Goal: Task Accomplishment & Management: Use online tool/utility

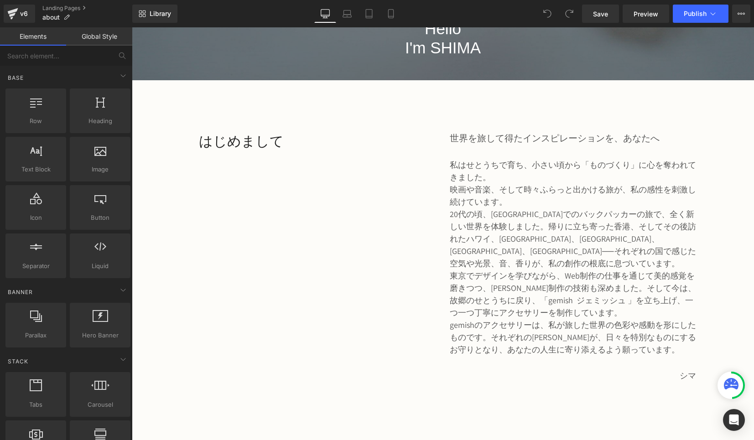
scroll to position [293, 0]
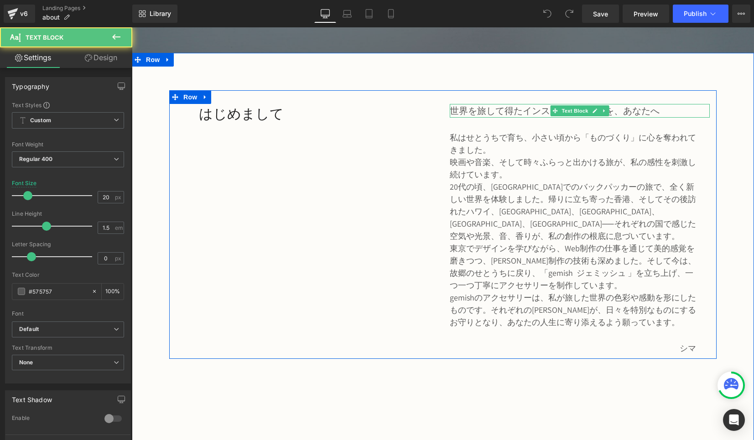
click at [454, 114] on p "世界を旅して得たインスピレーションを、あなたへ" at bounding box center [573, 111] width 246 height 14
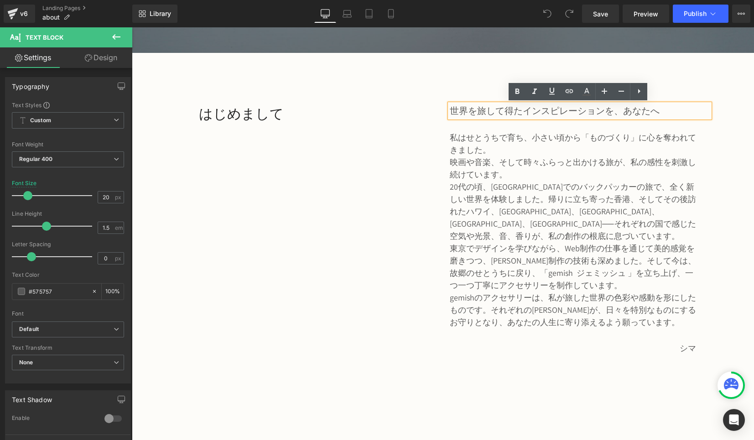
click at [503, 115] on p "世界を旅して得たインスピレーションを、あなたへ" at bounding box center [573, 111] width 246 height 14
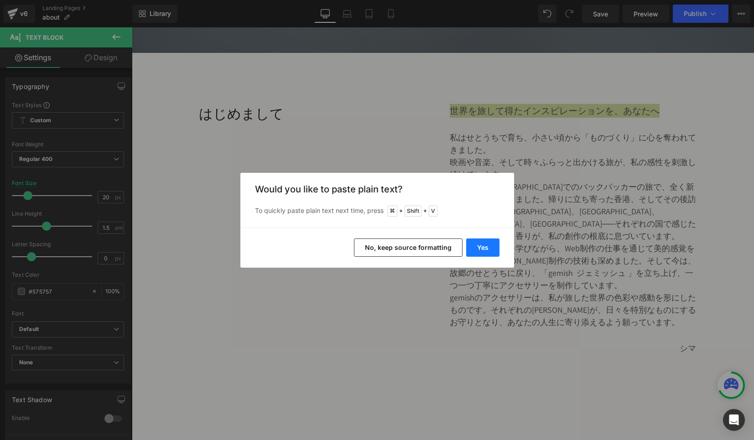
click at [484, 243] on button "Yes" at bounding box center [482, 248] width 33 height 18
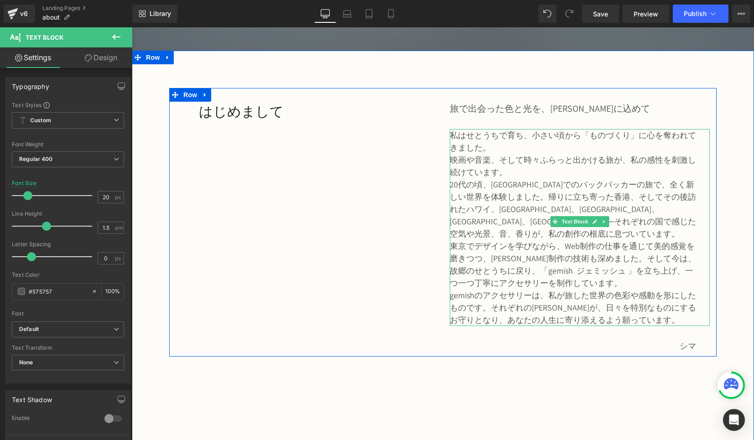
scroll to position [298, 0]
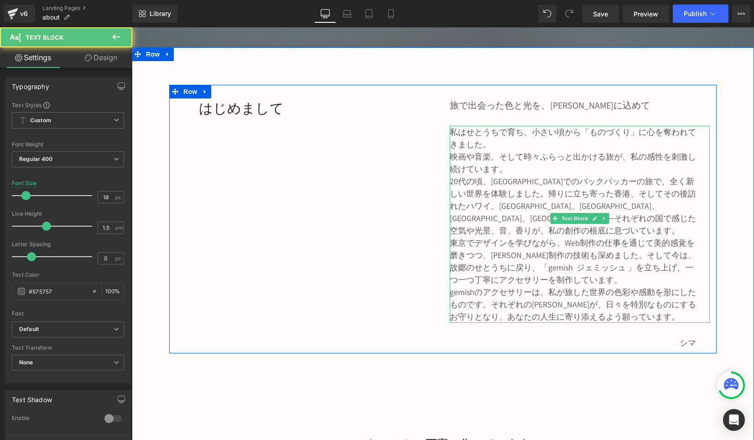
click at [456, 182] on p "20代の頃、[GEOGRAPHIC_DATA]でのバックパッカーの旅で、全く新しい世界を体験しました。帰りに立ち寄った香港、そしてその後訪れたハワイ、[GEO…" at bounding box center [573, 206] width 246 height 62
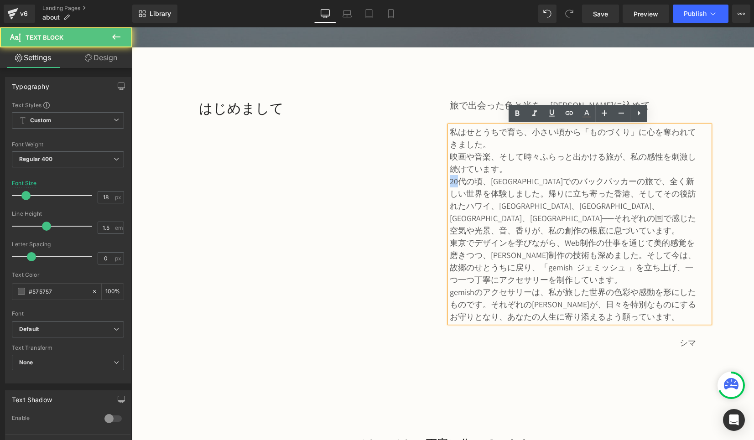
drag, startPoint x: 456, startPoint y: 182, endPoint x: 449, endPoint y: 183, distance: 7.3
click at [450, 183] on p "20代の頃、[GEOGRAPHIC_DATA]でのバックパッカーの旅で、全く新しい世界を体験しました。帰りに立ち寄った香港、そしてその後訪れたハワイ、[GEO…" at bounding box center [573, 206] width 246 height 62
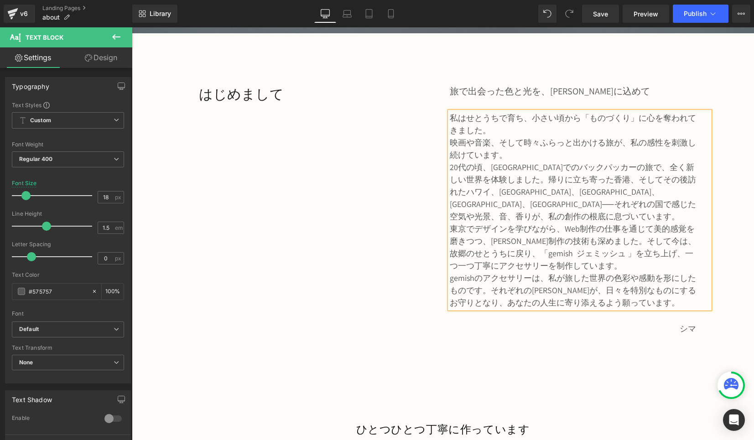
scroll to position [314, 0]
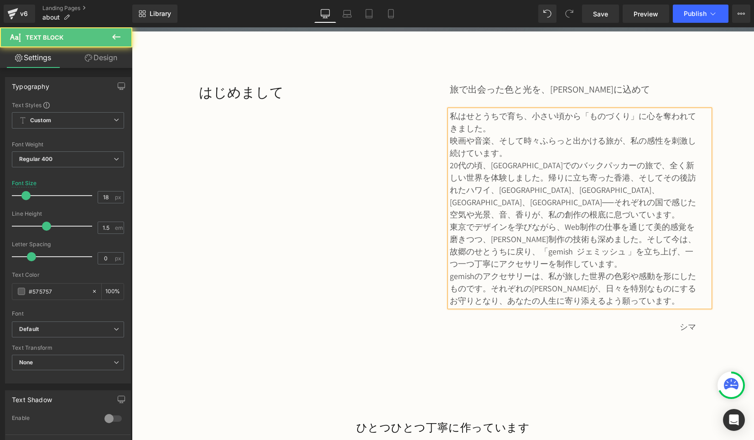
click at [532, 280] on p "gemishのアクセサリーは、私が旅した世界の色彩や感動を形にしたものです。それぞれの[PERSON_NAME]が、日々を特別なものにするお守りとなり、あなた…" at bounding box center [573, 288] width 246 height 37
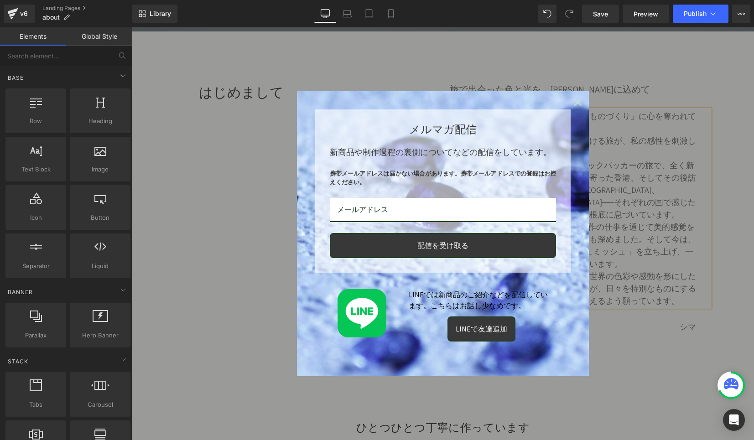
click at [576, 101] on icon "close icon" at bounding box center [577, 102] width 7 height 7
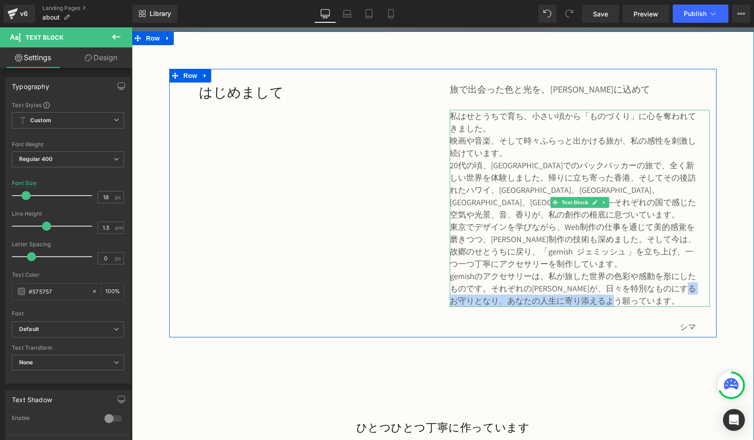
drag, startPoint x: 500, startPoint y: 288, endPoint x: 665, endPoint y: 289, distance: 164.7
click at [665, 289] on p "gemishのアクセサリーは、私が旅した世界の色彩や感動を形にしたものです。それぞれの[PERSON_NAME]が、日々を特別なものにするお守りとなり、あなた…" at bounding box center [573, 288] width 246 height 37
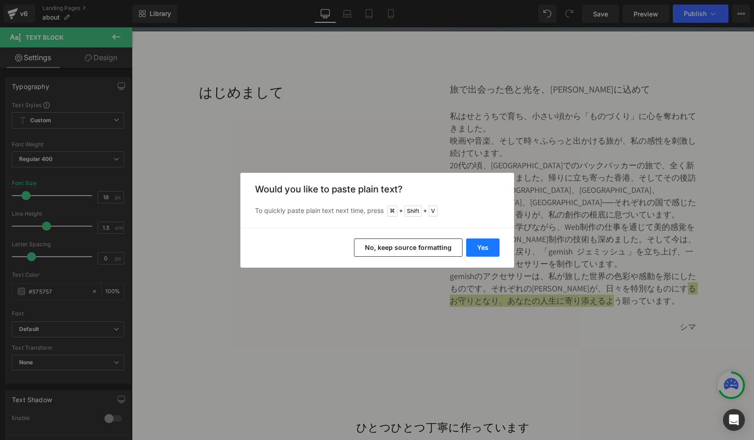
click at [489, 246] on button "Yes" at bounding box center [482, 248] width 33 height 18
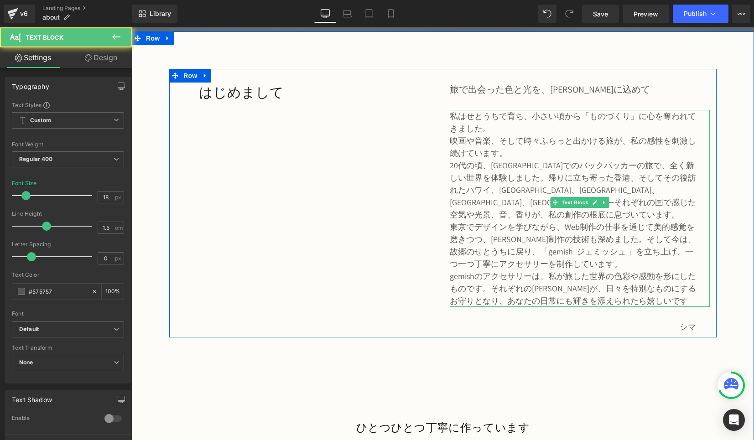
click at [683, 291] on p "gemishのアクセサリーは、私が旅した世界の色彩や感動を形にしたものです。それぞれの[PERSON_NAME]が、日々を特別なものにするお守りとなり、あなた…" at bounding box center [573, 288] width 246 height 37
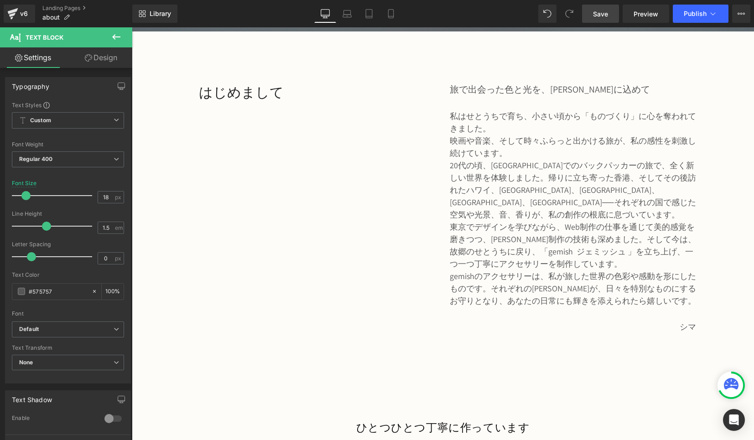
click at [608, 15] on span "Save" at bounding box center [600, 14] width 15 height 10
click at [705, 12] on span "Publish" at bounding box center [695, 13] width 23 height 7
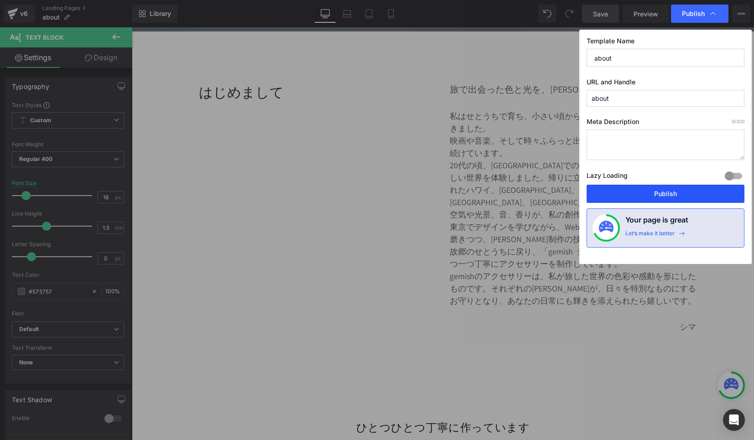
click at [666, 194] on button "Publish" at bounding box center [666, 194] width 158 height 18
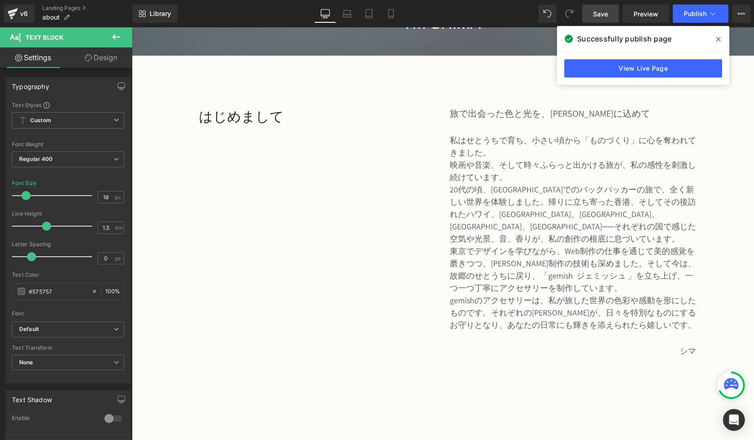
scroll to position [292, 0]
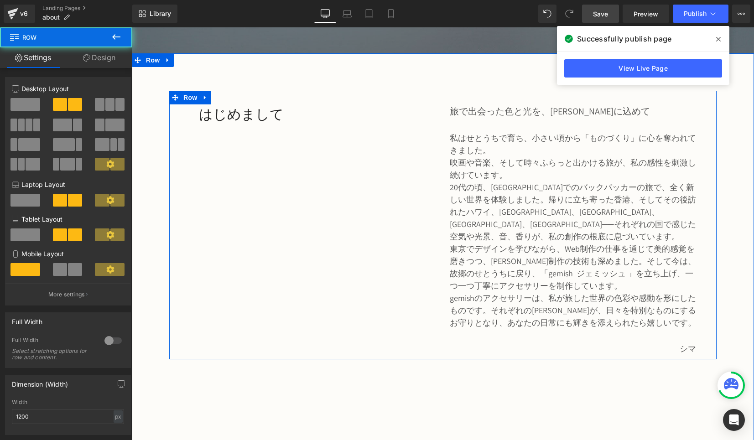
click at [349, 235] on div "はじめまして Heading 旅で出会った色と光を、[PERSON_NAME]に込めて Text Block 私はせとうちで育ち、小さい頃から「ものづくり」に…" at bounding box center [443, 225] width 548 height 269
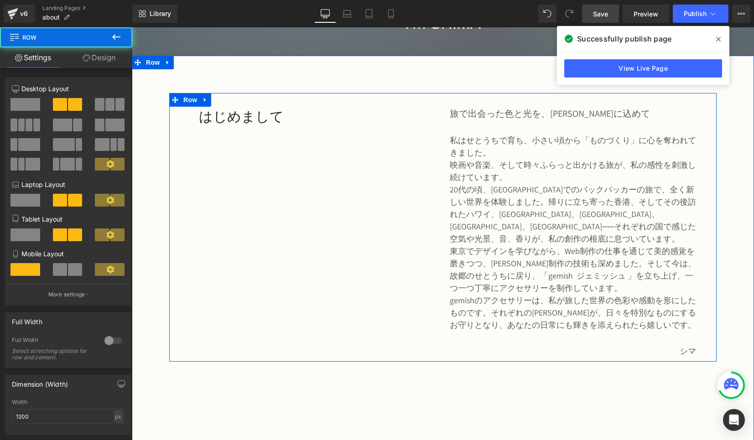
click at [318, 219] on div "はじめまして Heading 旅で出会った色と光を、[PERSON_NAME]に込めて Text Block 私はせとうちで育ち、小さい頃から「ものづくり」に…" at bounding box center [443, 227] width 548 height 269
click at [306, 199] on div "はじめまして Heading 旅で出会った色と光を、[PERSON_NAME]に込めて Text Block 私はせとうちで育ち、小さい頃から「ものづくり」に…" at bounding box center [443, 227] width 548 height 269
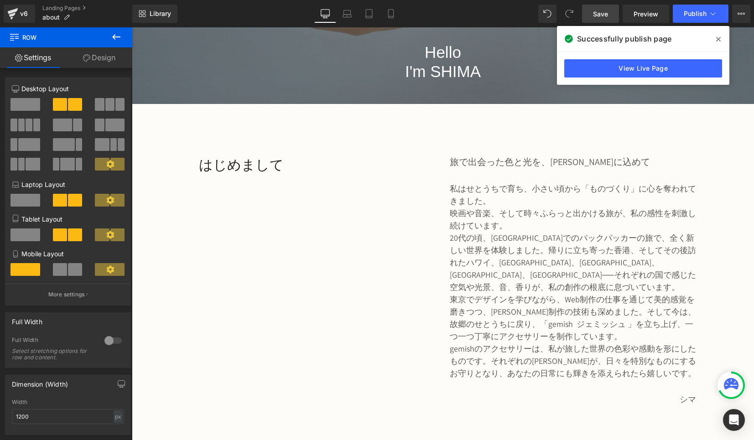
scroll to position [241, 0]
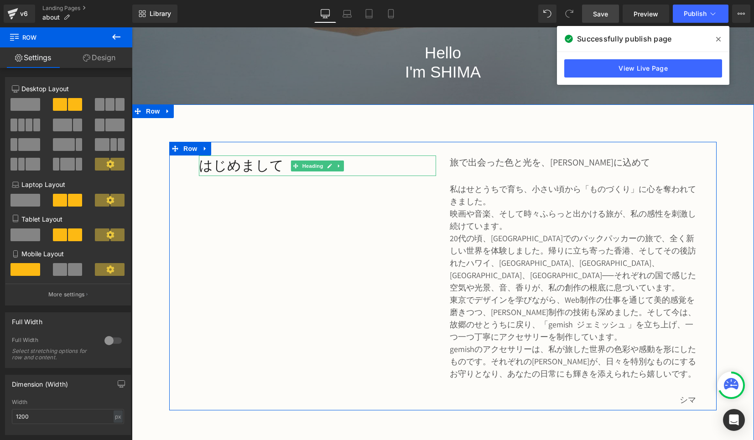
click at [329, 168] on icon at bounding box center [329, 165] width 5 height 5
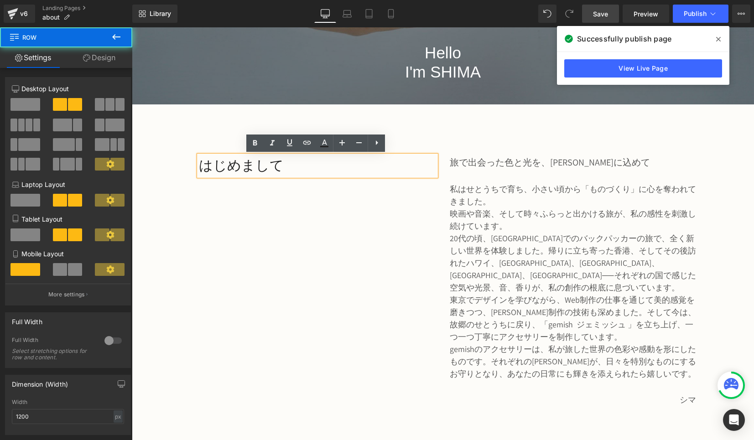
click at [313, 226] on div "はじめまして Heading 旅で出会った色と光を、[PERSON_NAME]に込めて Text Block 私はせとうちで育ち、小さい頃から「ものづくり」に…" at bounding box center [443, 276] width 548 height 269
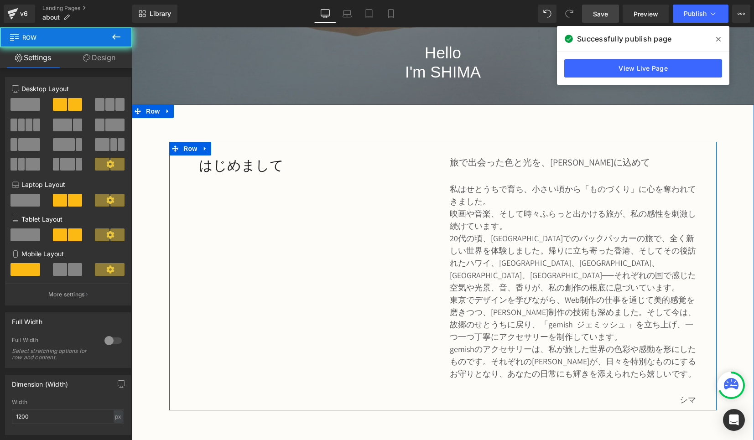
click at [312, 270] on div "はじめまして Heading 旅で出会った色と光を、[PERSON_NAME]に込めて Text Block 私はせとうちで育ち、小さい頃から「ものづくり」に…" at bounding box center [443, 276] width 548 height 269
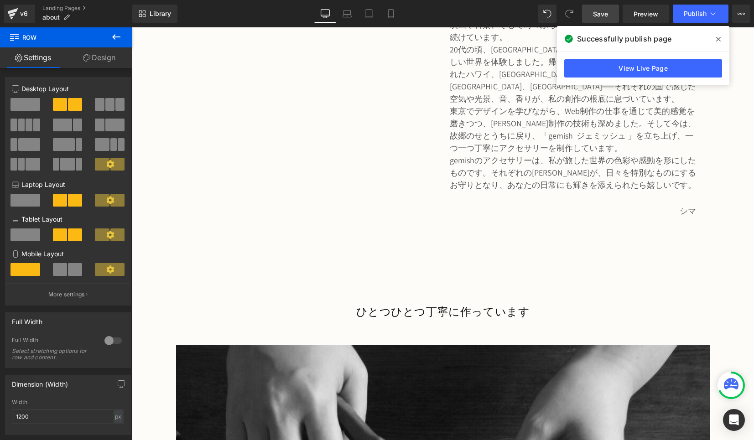
scroll to position [382, 0]
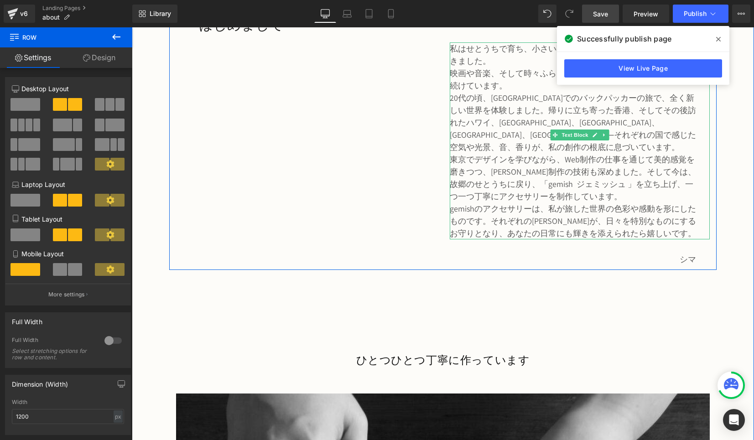
click at [723, 36] on span at bounding box center [718, 39] width 15 height 15
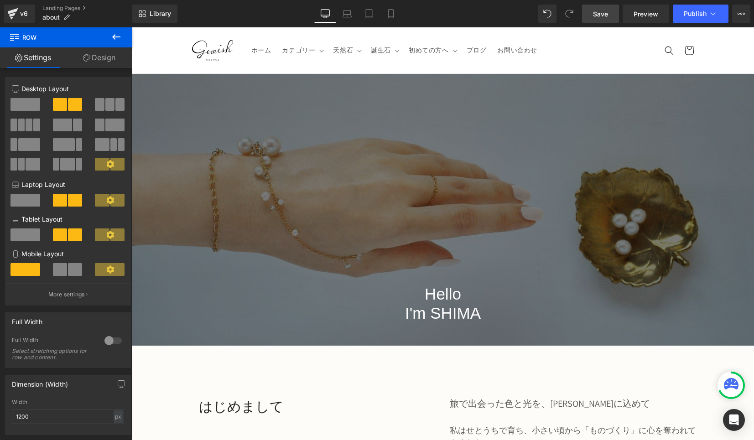
scroll to position [0, 0]
click at [690, 12] on span "Publish" at bounding box center [695, 13] width 23 height 7
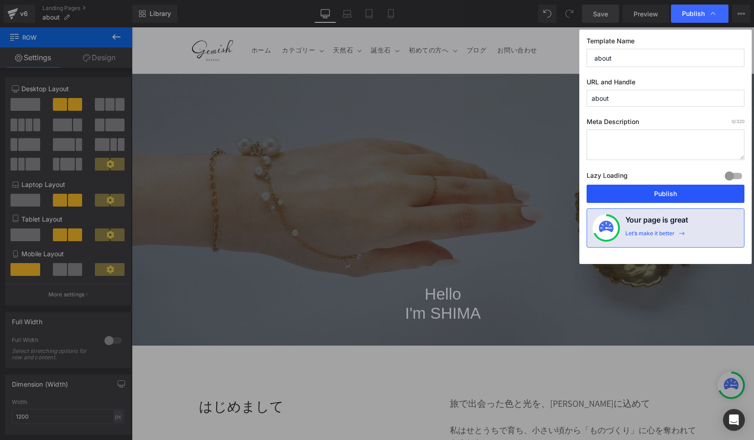
click at [662, 192] on button "Publish" at bounding box center [666, 194] width 158 height 18
